Goal: Entertainment & Leisure: Consume media (video, audio)

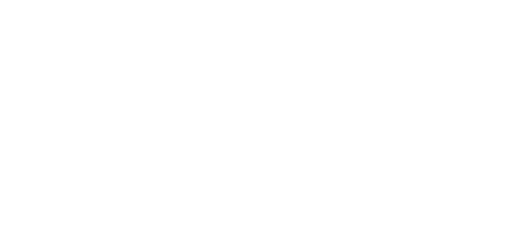
click at [477, 0] on html at bounding box center [257, 0] width 515 height 0
